Goal: Obtain resource: Download file/media

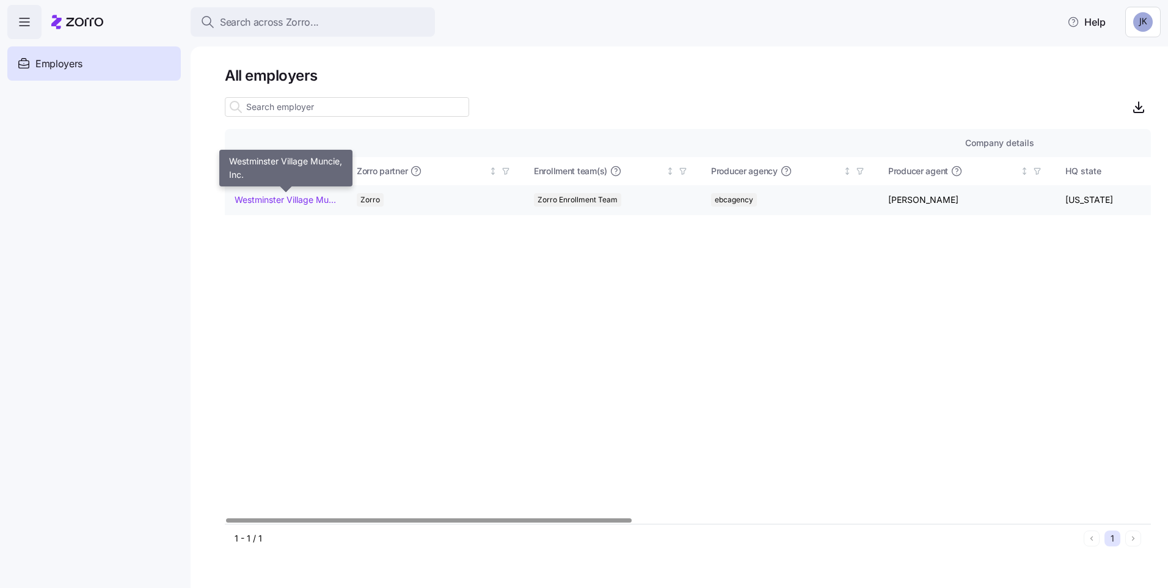
click at [271, 196] on link "Westminster Village Muncie, Inc." at bounding box center [286, 200] width 102 height 12
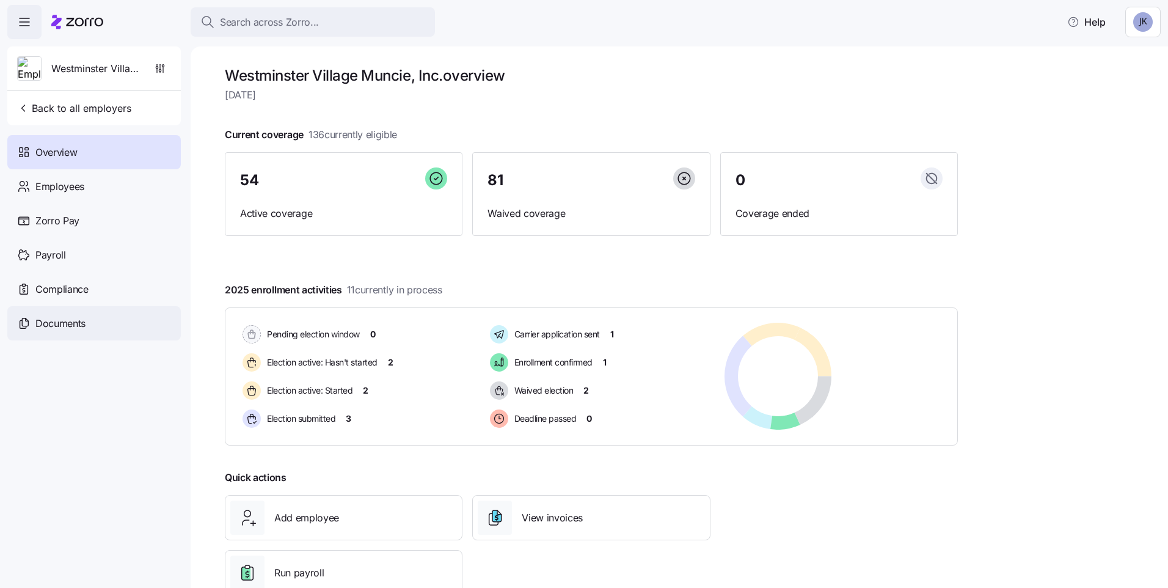
click at [45, 311] on div "Documents" at bounding box center [94, 323] width 174 height 34
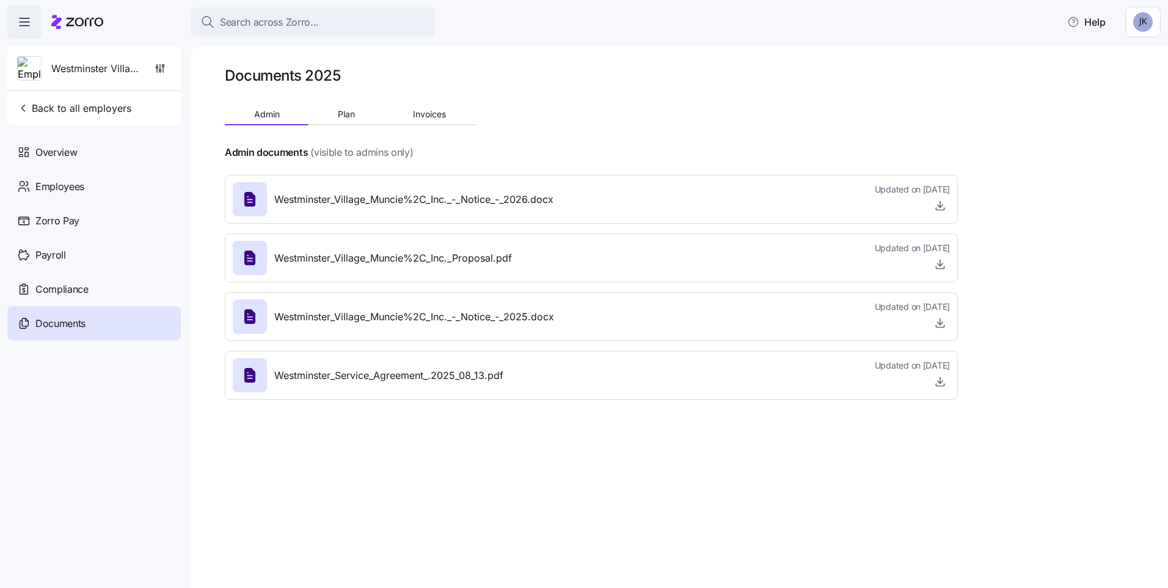
click at [250, 200] on icon at bounding box center [249, 199] width 5 height 5
click at [937, 203] on icon "button" at bounding box center [940, 205] width 12 height 12
click at [65, 289] on span "Compliance" at bounding box center [61, 289] width 53 height 15
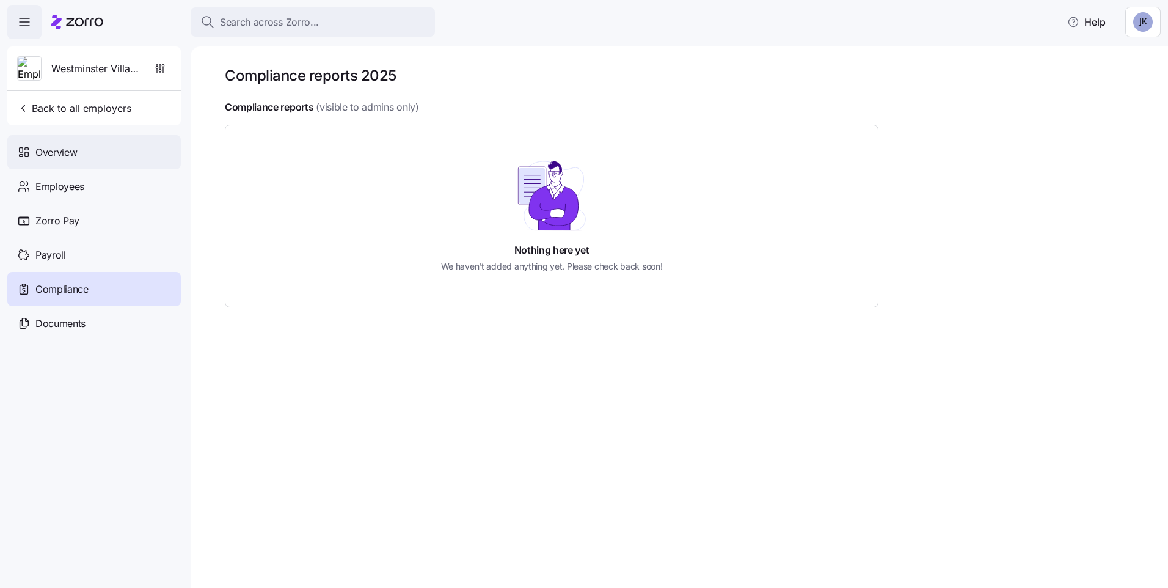
click at [60, 146] on span "Overview" at bounding box center [56, 152] width 42 height 15
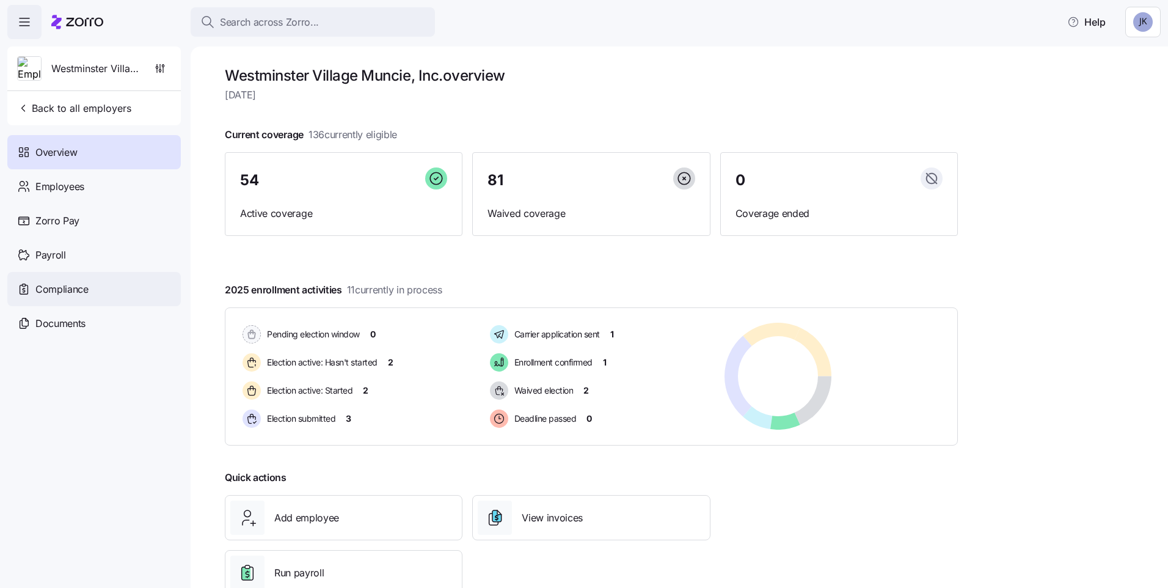
click at [60, 288] on span "Compliance" at bounding box center [61, 289] width 53 height 15
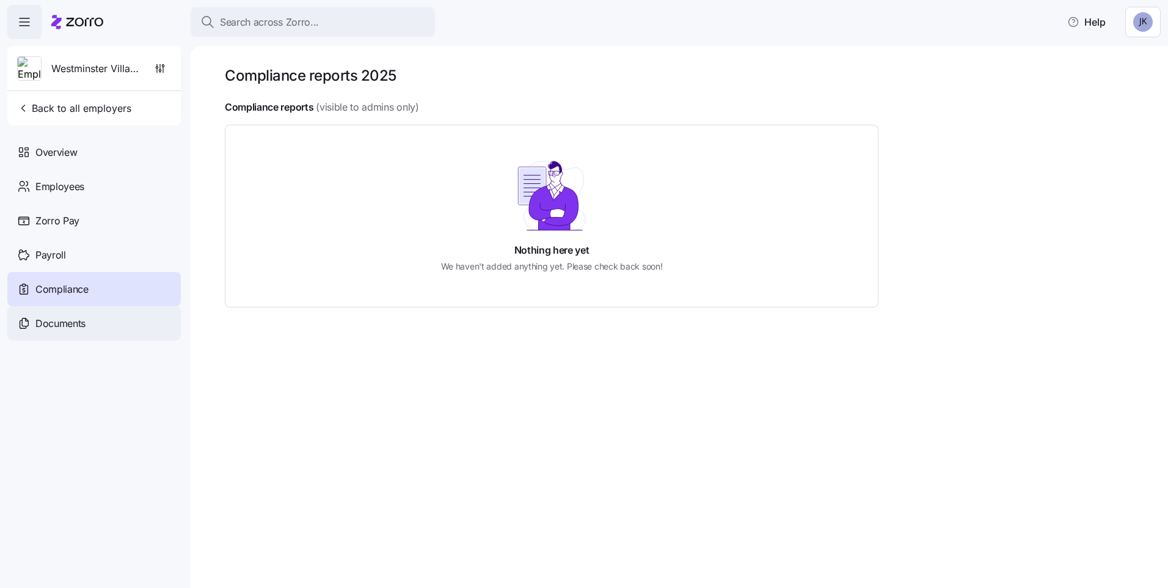
click at [53, 321] on span "Documents" at bounding box center [60, 323] width 50 height 15
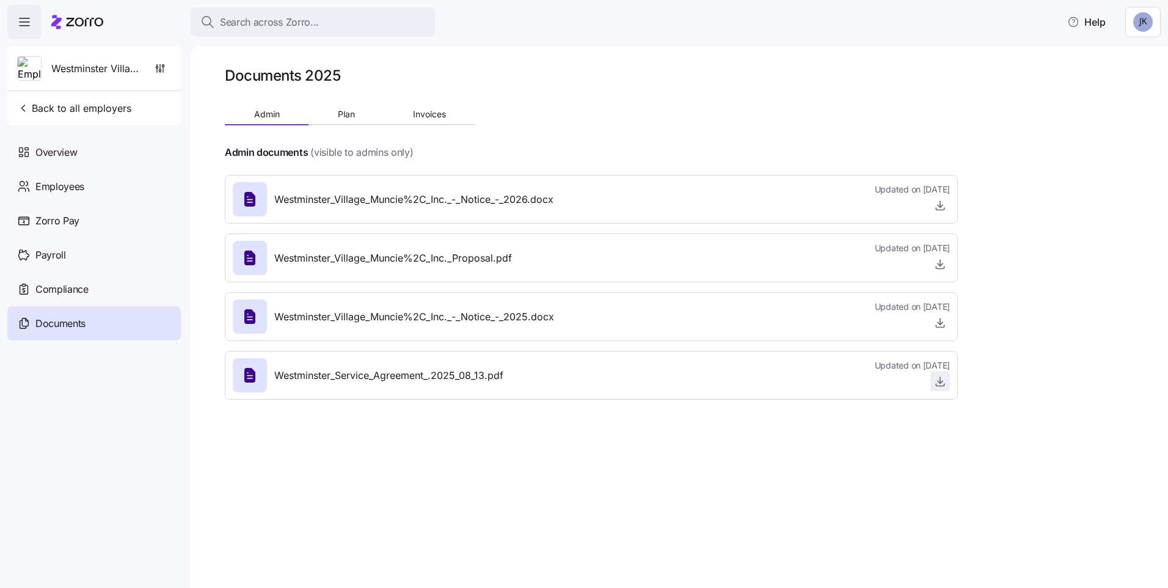
click at [937, 382] on icon "button" at bounding box center [940, 381] width 12 height 12
click at [69, 293] on span "Compliance" at bounding box center [61, 289] width 53 height 15
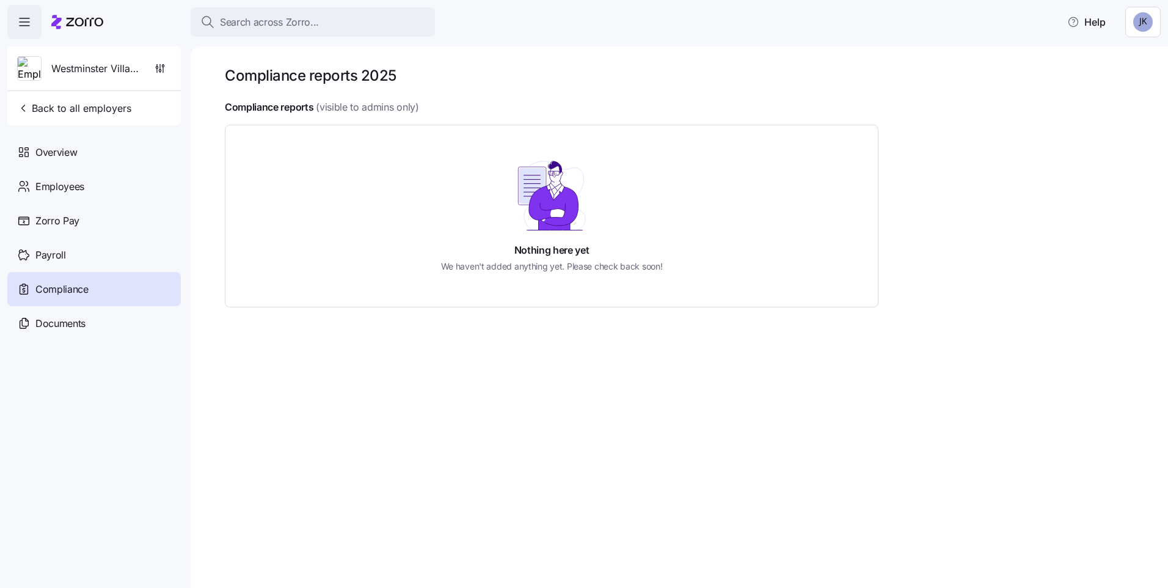
click at [34, 20] on span "button" at bounding box center [24, 21] width 33 height 33
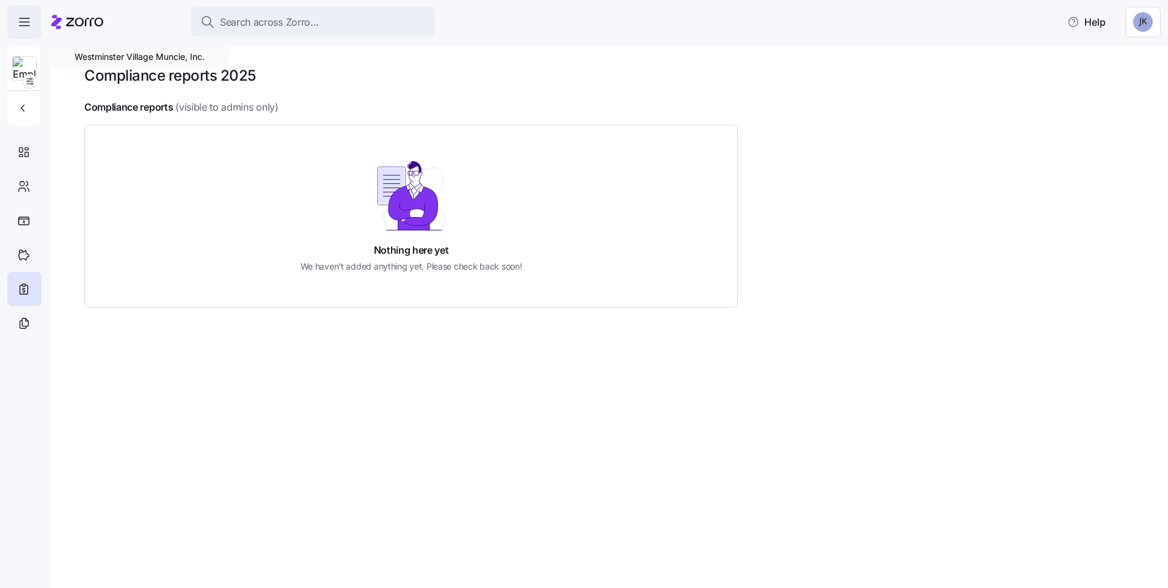
click at [34, 20] on span "button" at bounding box center [24, 21] width 33 height 33
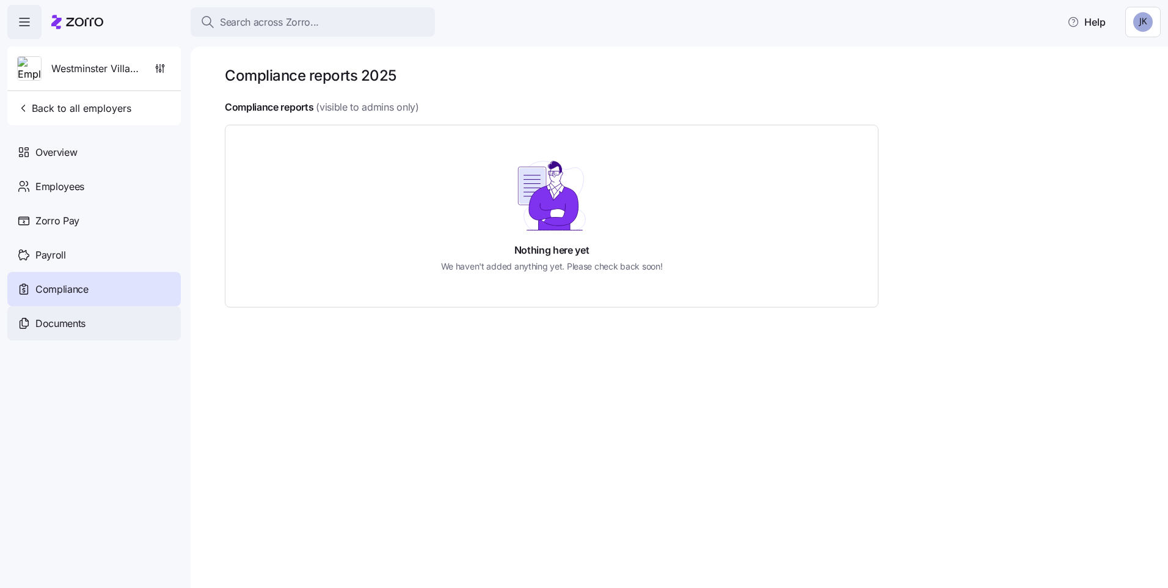
click at [86, 326] on span "Documents" at bounding box center [60, 323] width 50 height 15
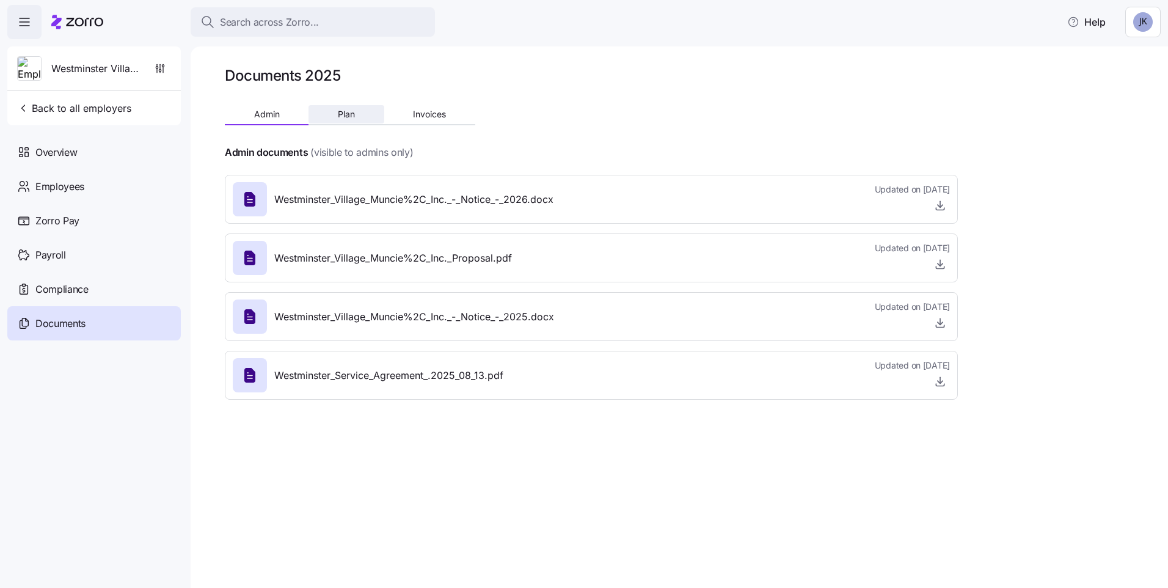
click at [346, 111] on span "Plan" at bounding box center [346, 114] width 17 height 9
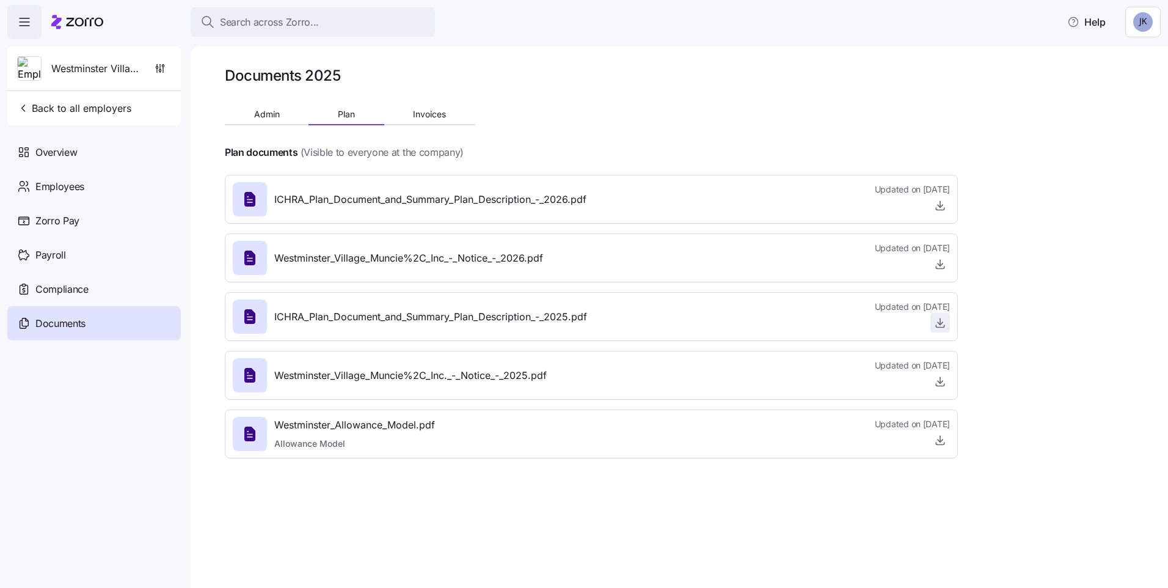
click at [939, 323] on icon "button" at bounding box center [940, 322] width 12 height 12
click at [940, 441] on icon "button" at bounding box center [940, 440] width 12 height 12
click at [424, 114] on span "Invoices" at bounding box center [429, 114] width 33 height 9
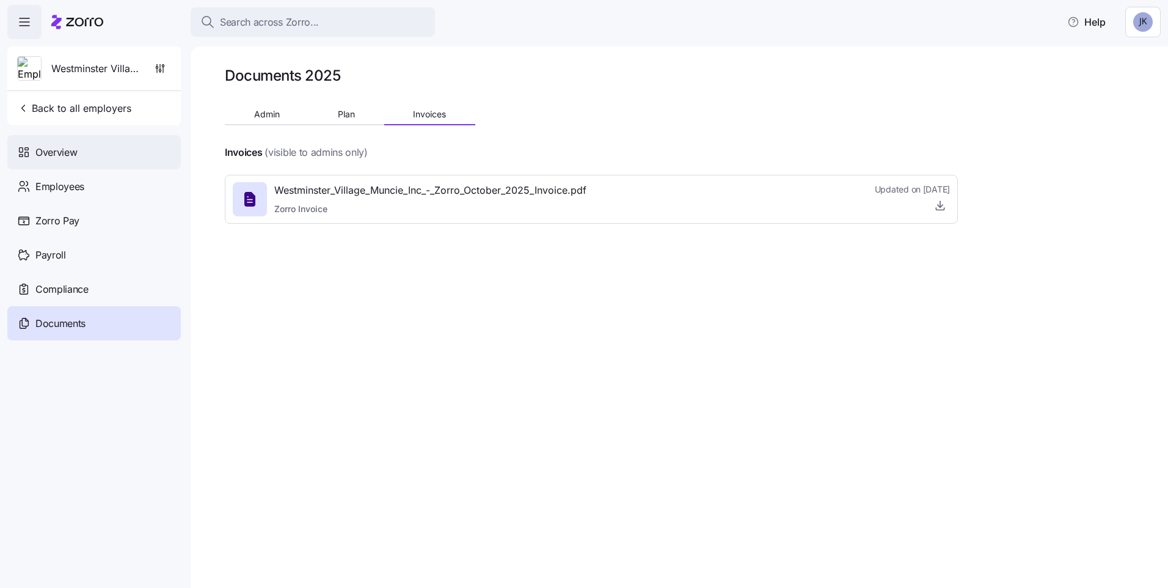
click at [79, 150] on div "Overview" at bounding box center [94, 152] width 174 height 34
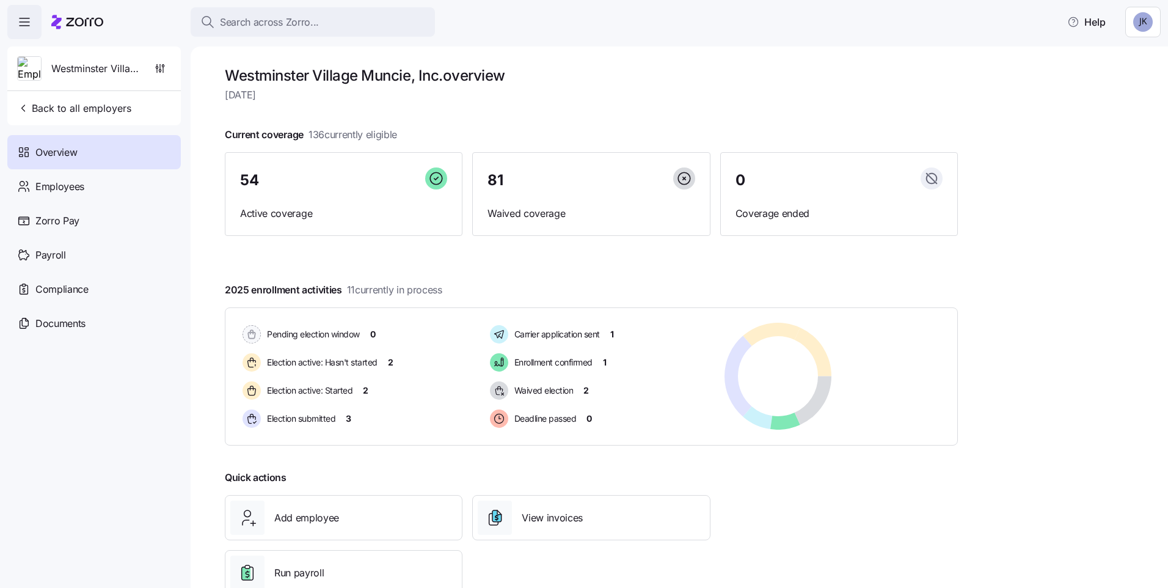
click at [1146, 20] on html "Search across Zorro... Help Westminster Village Muncie, Inc. Back to all employ…" at bounding box center [584, 290] width 1168 height 580
drag, startPoint x: 1117, startPoint y: 183, endPoint x: 1147, endPoint y: 139, distance: 52.9
click at [1119, 181] on html "Search across Zorro... Help Westminster Village Muncie, Inc. Back to all employ…" at bounding box center [584, 290] width 1168 height 580
click at [1143, 22] on html "Search across Zorro... Help Westminster Village Muncie, Inc. Back to all employ…" at bounding box center [584, 290] width 1168 height 580
click at [1106, 93] on div "Log out" at bounding box center [1102, 93] width 48 height 13
